Goal: Task Accomplishment & Management: Use online tool/utility

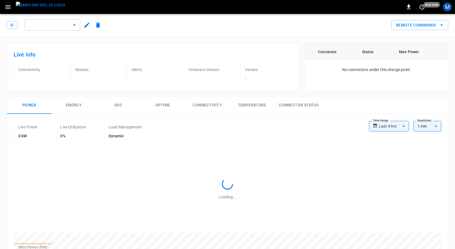
click at [36, 9] on img "menu" at bounding box center [40, 5] width 49 height 7
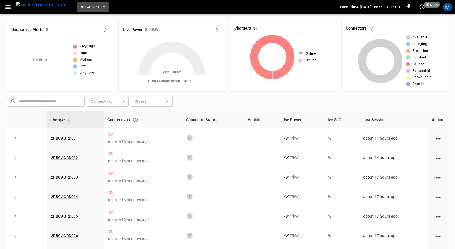
click at [81, 12] on button "RB.CA.GRD" at bounding box center [92, 7] width 31 height 11
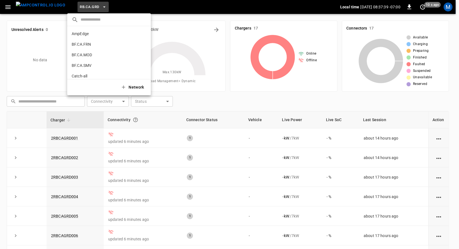
scroll to position [305, 0]
click at [88, 45] on p "RB.CA.LMR" at bounding box center [99, 46] width 55 height 6
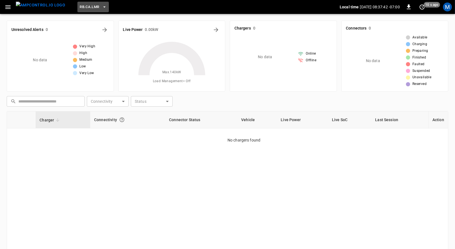
click at [89, 5] on button "RB.CA.LMR" at bounding box center [92, 7] width 31 height 11
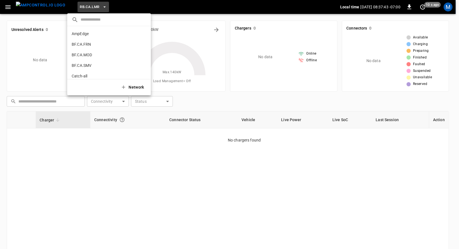
scroll to position [316, 0]
click at [87, 69] on p "RB.CA.SNA" at bounding box center [99, 67] width 55 height 6
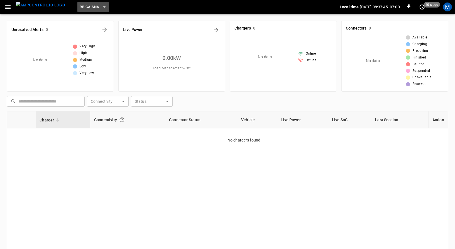
click at [93, 11] on button "RB.CA.SNA" at bounding box center [92, 7] width 31 height 11
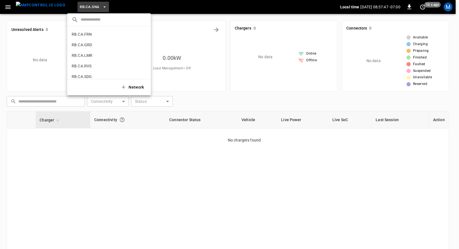
scroll to position [280, 0]
click at [105, 43] on li "RB.CA.CON 83ad ..." at bounding box center [109, 39] width 84 height 11
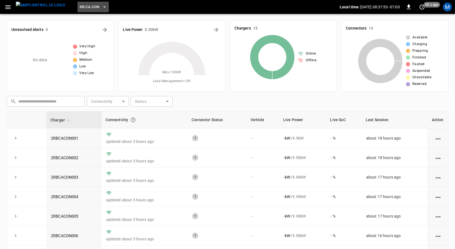
click at [85, 4] on span "RB.CA.CON" at bounding box center [90, 7] width 20 height 6
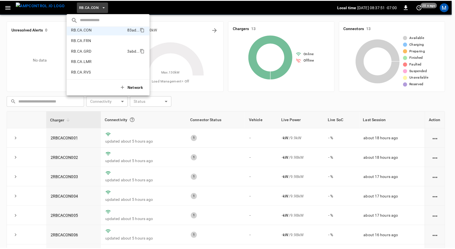
scroll to position [290, 0]
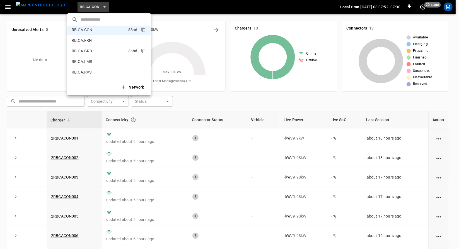
click at [98, 50] on p "RB.CA.GRD" at bounding box center [99, 51] width 54 height 6
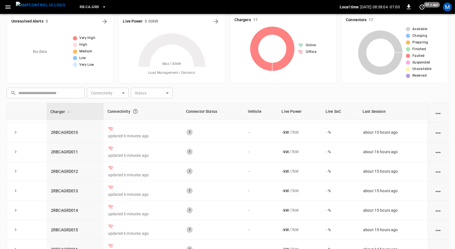
scroll to position [0, 0]
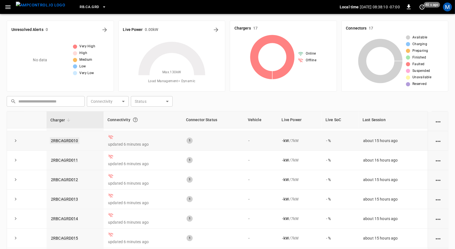
click at [73, 139] on link "2RBCAGRD010" at bounding box center [65, 140] width 30 height 7
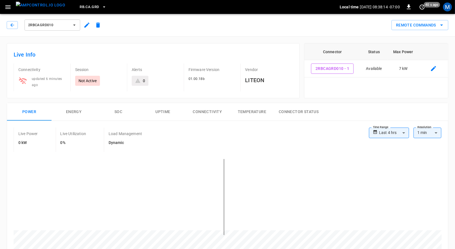
click at [88, 23] on icon "button" at bounding box center [86, 25] width 5 height 5
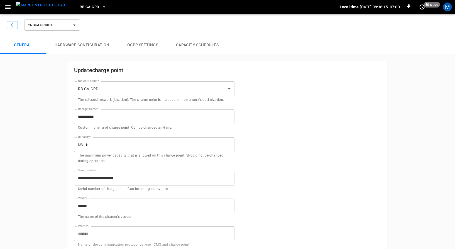
type input "**********"
click at [41, 9] on img "menu" at bounding box center [40, 5] width 49 height 7
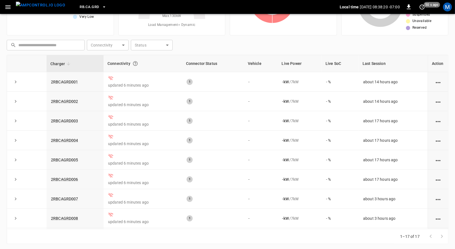
scroll to position [57, 0]
click at [71, 79] on link "2RBCAGRD001" at bounding box center [65, 81] width 30 height 7
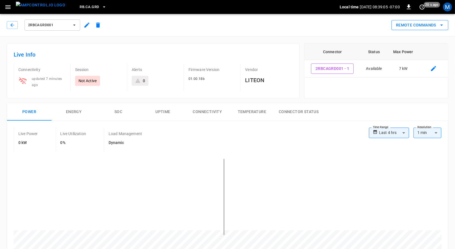
click at [403, 28] on button "Remote Commands" at bounding box center [420, 25] width 57 height 10
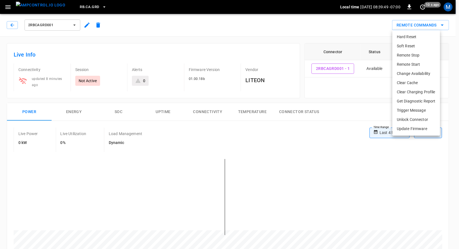
click at [328, 120] on div at bounding box center [229, 124] width 459 height 249
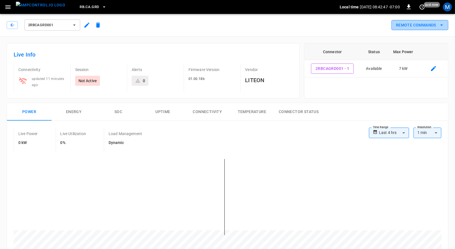
click at [419, 26] on button "Remote Commands" at bounding box center [420, 25] width 57 height 10
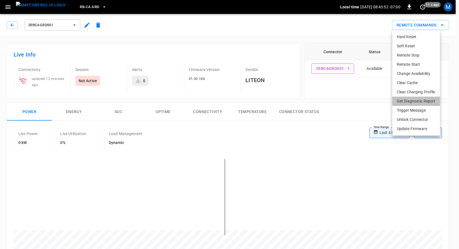
click at [412, 100] on li "Get Diagnostic Report" at bounding box center [416, 101] width 48 height 9
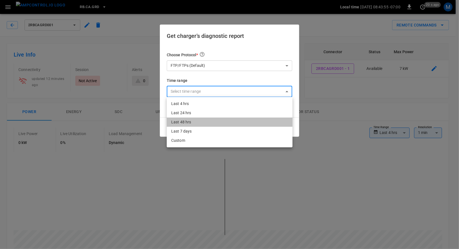
click at [238, 125] on li "Last 48 hrs" at bounding box center [230, 122] width 126 height 9
type input "**********"
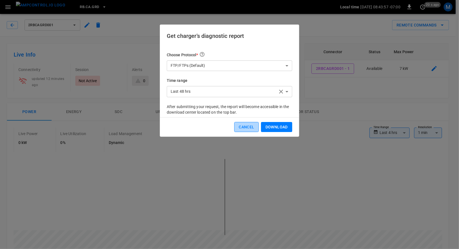
click at [242, 125] on button "Cancel" at bounding box center [246, 127] width 24 height 10
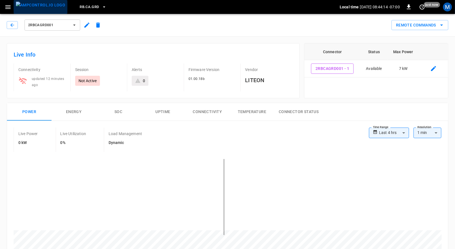
click at [45, 9] on img "menu" at bounding box center [40, 5] width 49 height 7
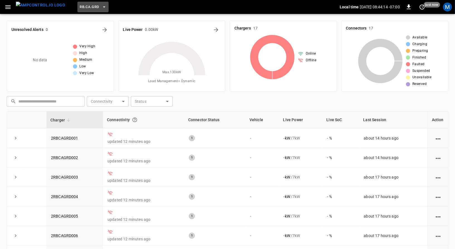
click at [81, 4] on span "RB.CA.GRD" at bounding box center [89, 7] width 19 height 6
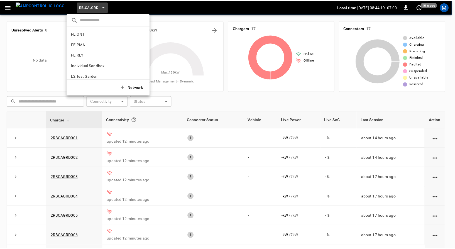
scroll to position [273, 0]
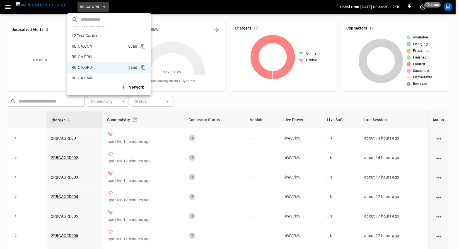
click at [90, 45] on p "RB.CA.CON" at bounding box center [99, 46] width 54 height 6
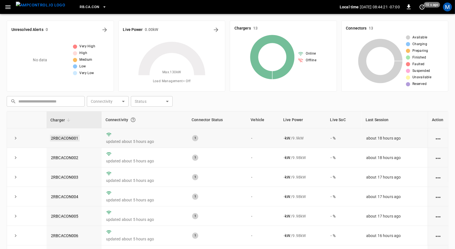
click at [70, 139] on link "2RBCACON001" at bounding box center [65, 138] width 30 height 7
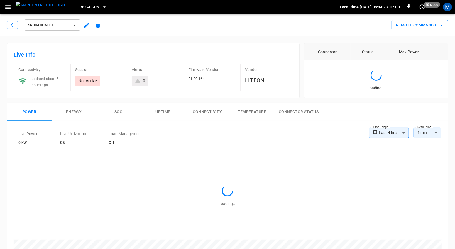
click at [400, 26] on button "Remote Commands" at bounding box center [420, 25] width 57 height 10
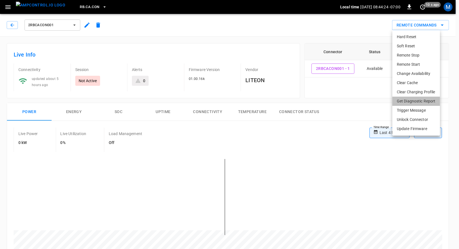
click at [405, 97] on li "Get Diagnostic Report" at bounding box center [416, 101] width 48 height 9
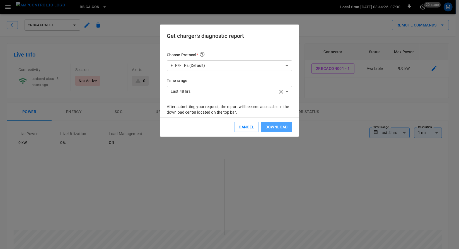
click at [273, 122] on button "Download" at bounding box center [276, 127] width 31 height 10
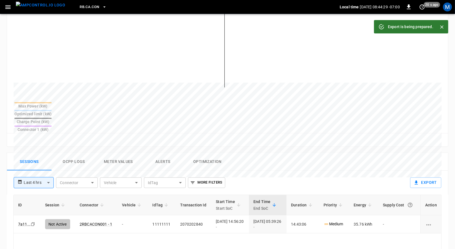
scroll to position [174, 0]
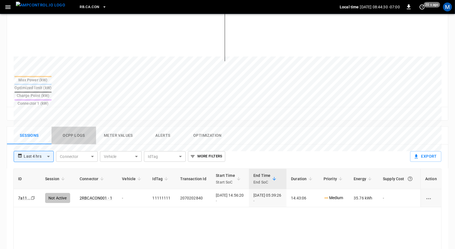
click at [60, 127] on button "Ocpp logs" at bounding box center [74, 136] width 45 height 18
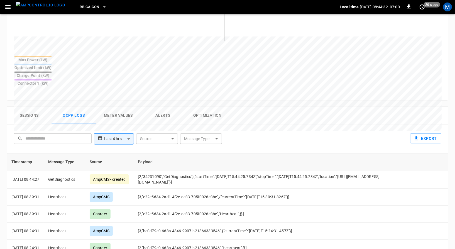
scroll to position [195, 0]
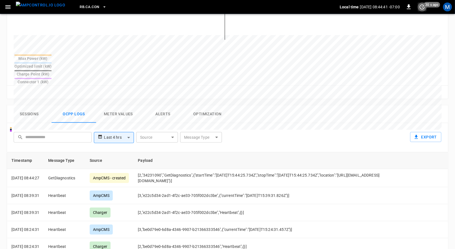
click at [425, 8] on icon "set refresh interval" at bounding box center [422, 6] width 5 height 5
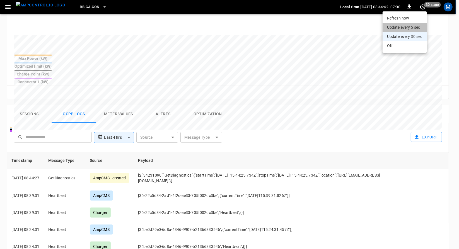
click at [411, 28] on li "Update every 5 sec" at bounding box center [404, 27] width 44 height 9
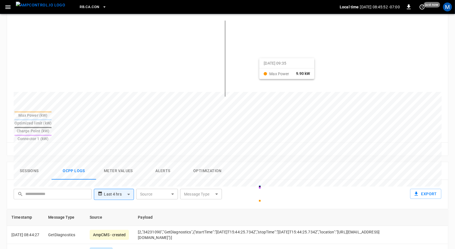
scroll to position [0, 0]
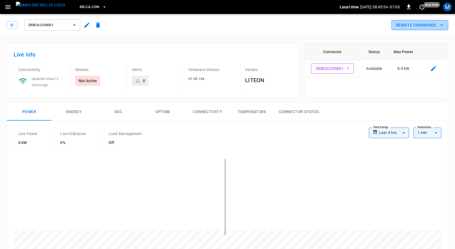
click at [418, 21] on button "Remote Commands" at bounding box center [420, 25] width 57 height 10
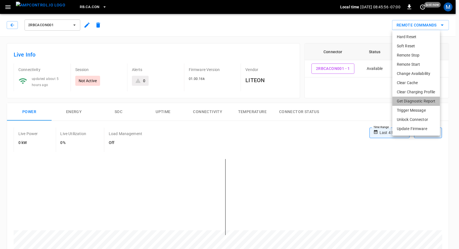
click at [411, 101] on li "Get Diagnostic Report" at bounding box center [416, 101] width 48 height 9
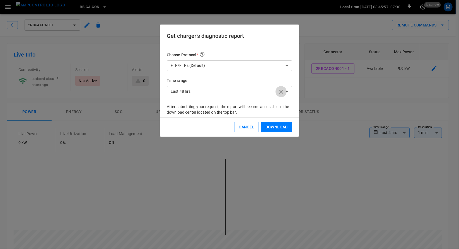
click at [280, 93] on icon "button" at bounding box center [280, 91] width 7 height 7
click at [276, 126] on button "Download" at bounding box center [276, 127] width 31 height 10
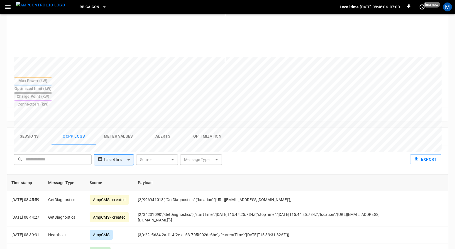
scroll to position [172, 0]
click at [425, 9] on icon "set refresh interval" at bounding box center [422, 7] width 7 height 7
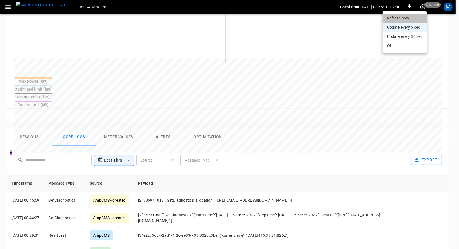
click at [410, 14] on li "Refresh now" at bounding box center [404, 18] width 44 height 9
click at [458, 50] on div at bounding box center [229, 124] width 459 height 249
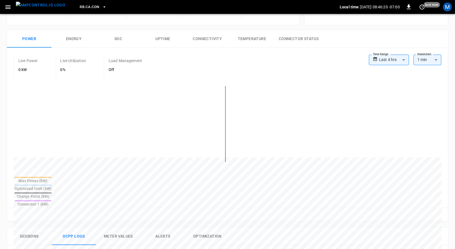
scroll to position [73, 0]
drag, startPoint x: 105, startPoint y: 43, endPoint x: 103, endPoint y: 63, distance: 19.6
click at [104, 53] on div "**********" at bounding box center [227, 125] width 441 height 191
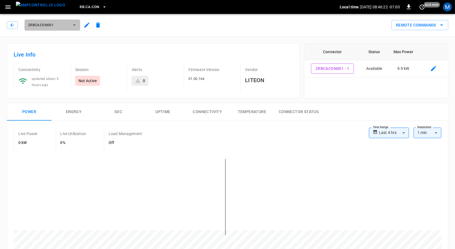
click at [38, 22] on span "2RBCACON001" at bounding box center [48, 25] width 41 height 6
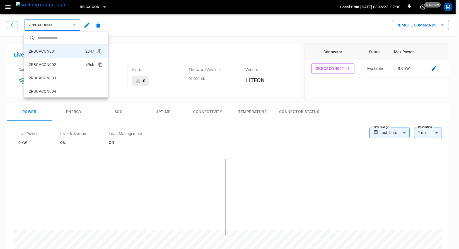
click at [45, 62] on p "2RBCACON002" at bounding box center [43, 65] width 28 height 6
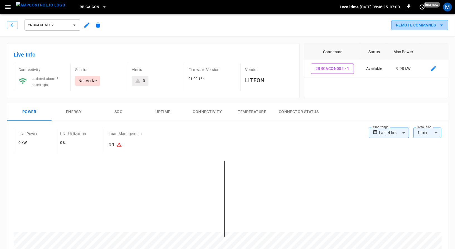
click at [410, 21] on button "Remote Commands" at bounding box center [420, 25] width 57 height 10
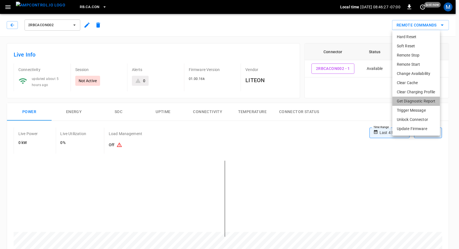
click at [412, 102] on li "Get Diagnostic Report" at bounding box center [416, 101] width 48 height 9
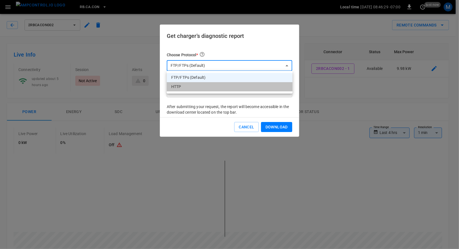
click at [238, 87] on li "HTTP" at bounding box center [230, 86] width 126 height 9
type input "****"
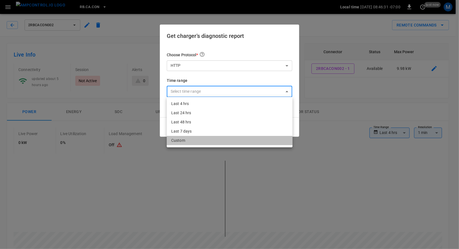
click at [225, 139] on li "Custom" at bounding box center [230, 140] width 126 height 9
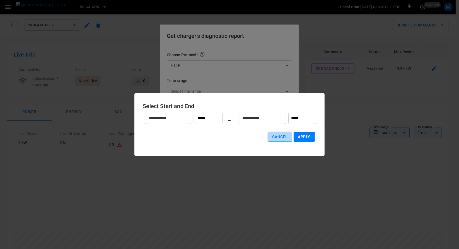
click at [282, 138] on button "Cancel" at bounding box center [279, 137] width 24 height 10
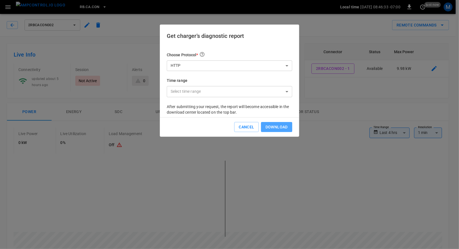
click at [287, 123] on button "Download" at bounding box center [276, 127] width 31 height 10
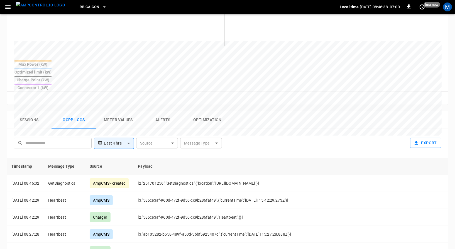
scroll to position [185, 0]
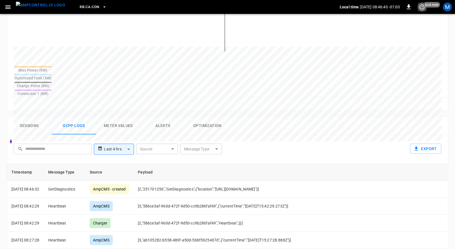
click at [423, 7] on icon "set refresh interval" at bounding box center [422, 7] width 7 height 7
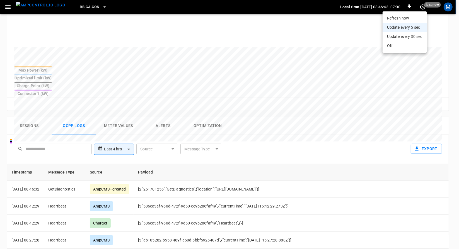
click at [328, 106] on div at bounding box center [229, 124] width 459 height 249
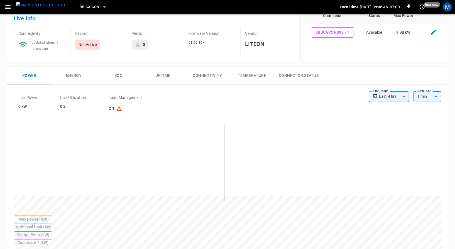
scroll to position [0, 0]
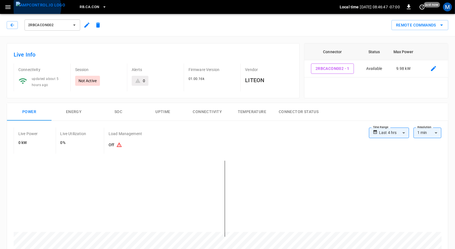
click at [37, 7] on img "menu" at bounding box center [40, 5] width 49 height 7
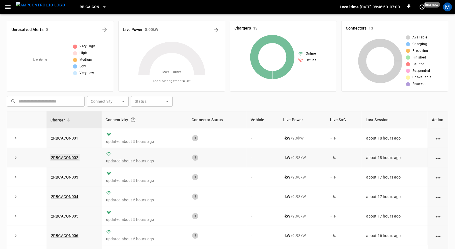
click at [68, 159] on link "2RBCACON002" at bounding box center [65, 157] width 30 height 7
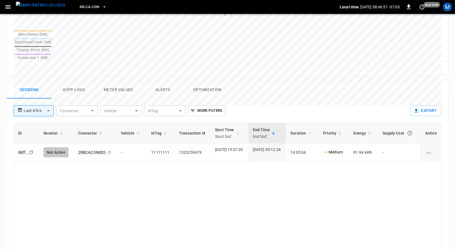
scroll to position [220, 0]
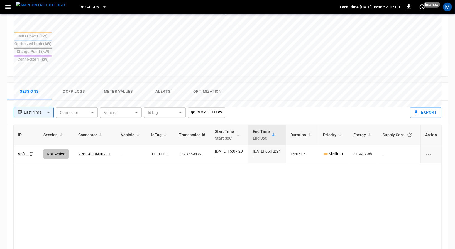
click at [71, 83] on button "Ocpp logs" at bounding box center [74, 92] width 45 height 18
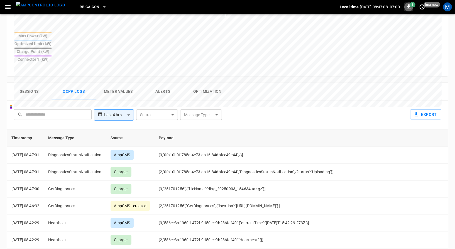
click at [408, 10] on icon "button" at bounding box center [409, 7] width 7 height 7
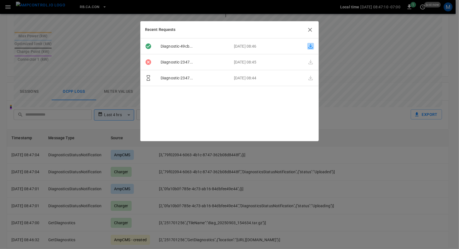
click at [307, 47] on icon "button" at bounding box center [310, 46] width 7 height 7
click at [310, 29] on icon "button" at bounding box center [310, 30] width 4 height 4
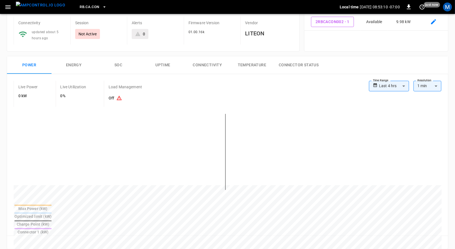
scroll to position [0, 0]
